Goal: Navigation & Orientation: Find specific page/section

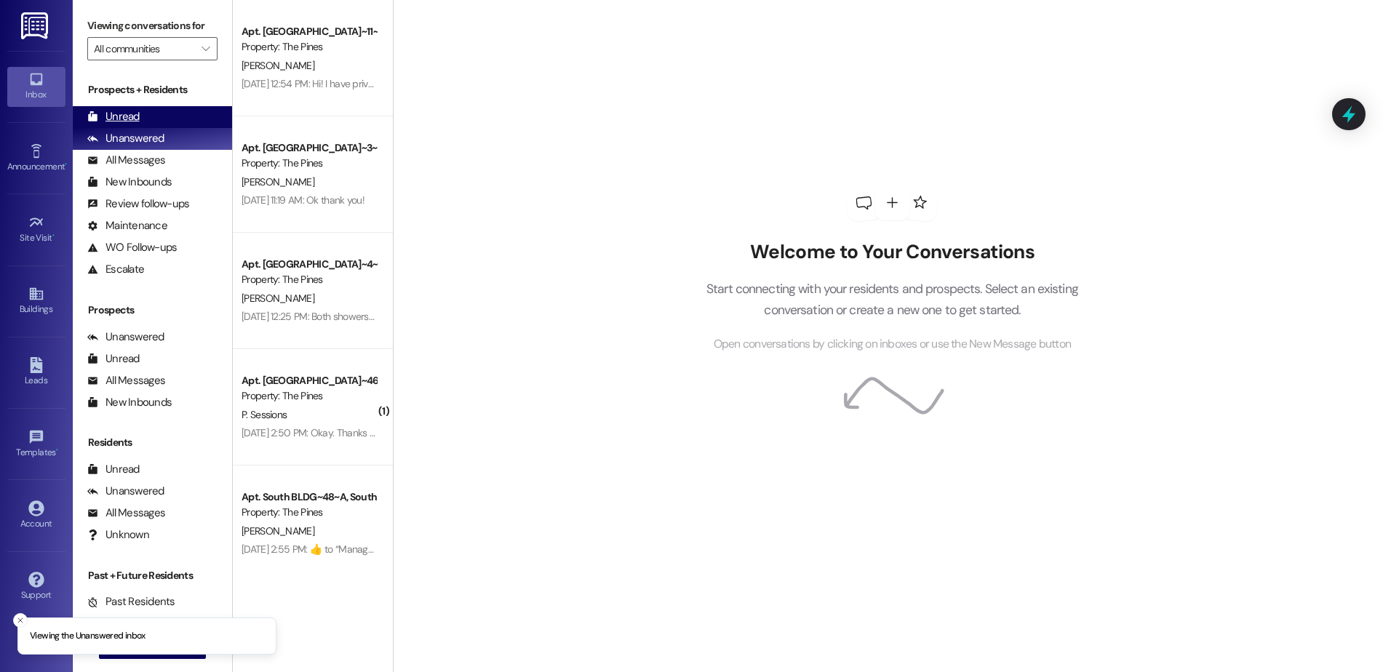
click at [156, 109] on div "Unread (0)" at bounding box center [152, 117] width 159 height 22
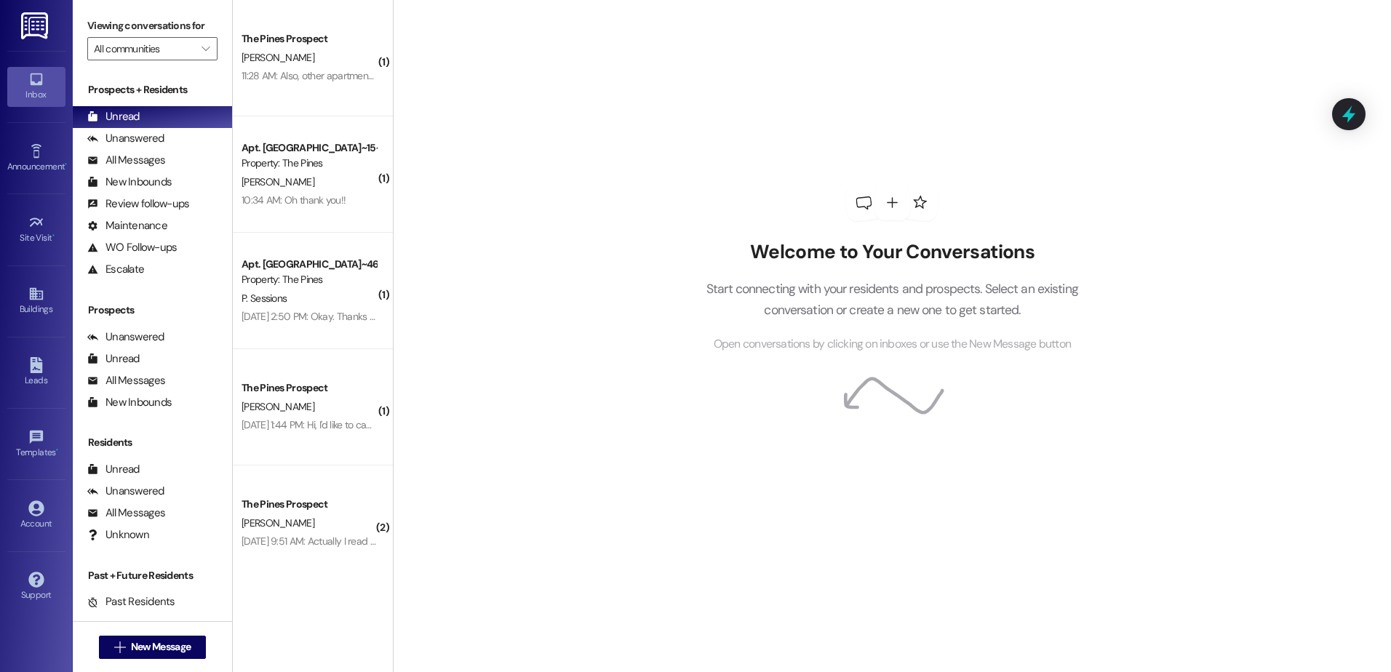
click at [469, 79] on div "Welcome to Your Conversations Start connecting with your residents and prospect…" at bounding box center [892, 336] width 998 height 672
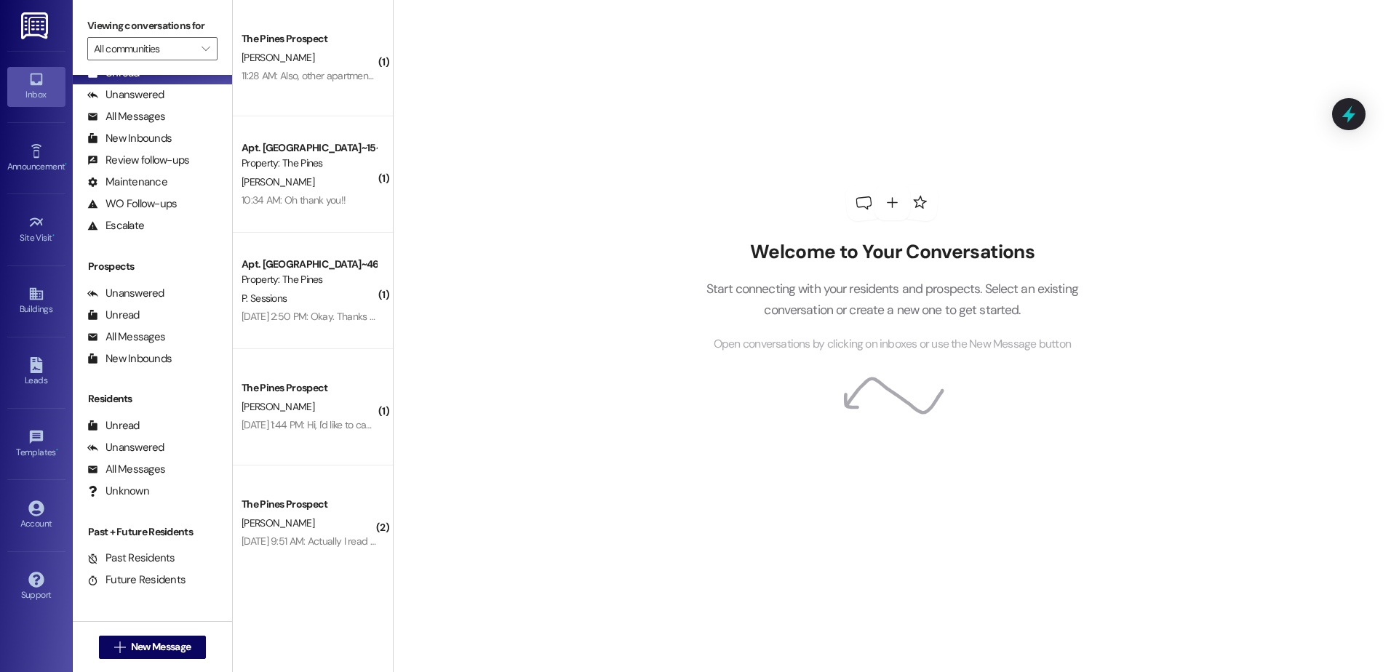
click at [120, 399] on div "Residents" at bounding box center [152, 398] width 159 height 15
click at [49, 31] on img at bounding box center [36, 25] width 30 height 27
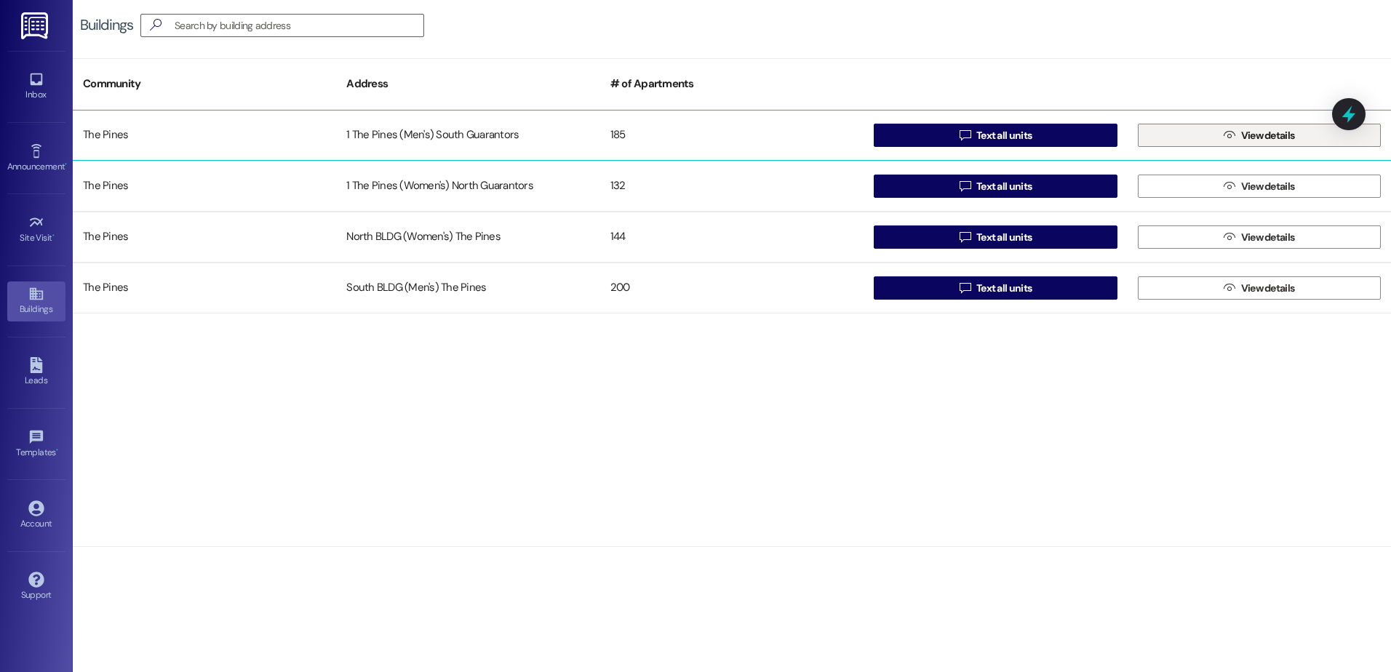
click at [1192, 133] on button " View details" at bounding box center [1259, 135] width 243 height 23
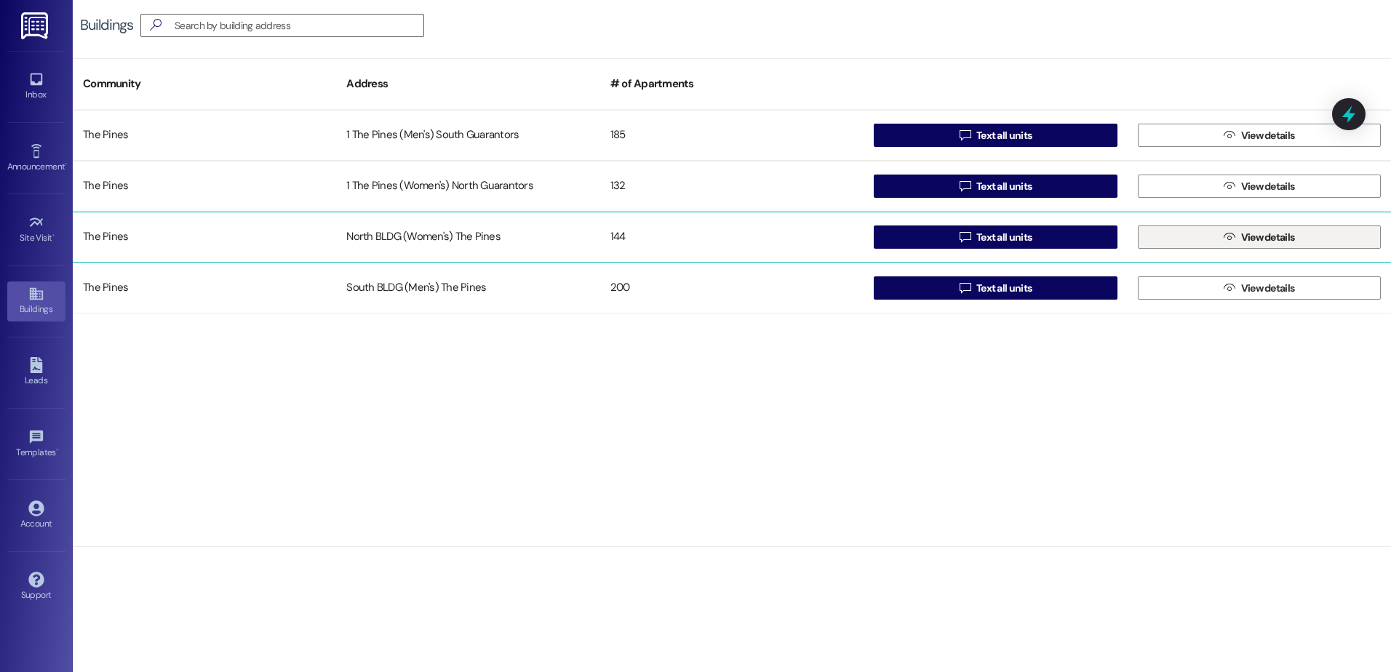
click at [1189, 244] on button " View details" at bounding box center [1259, 237] width 243 height 23
